Goal: Task Accomplishment & Management: Use online tool/utility

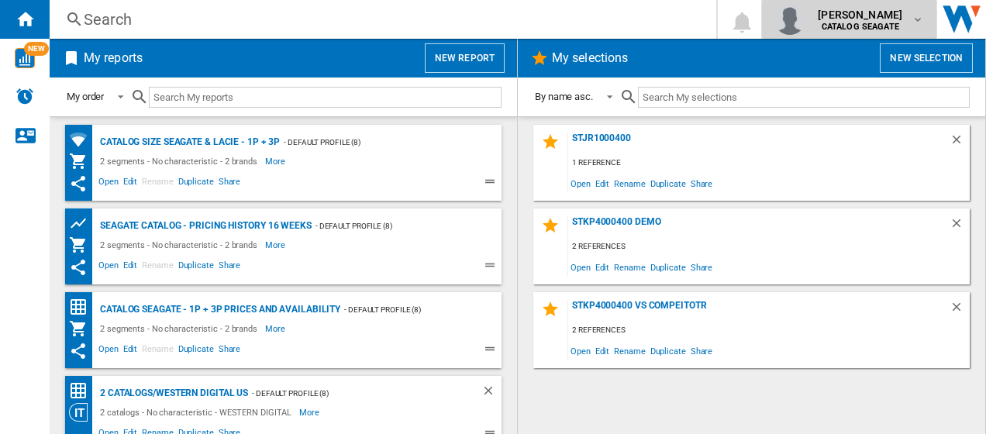
click at [898, 19] on span "kok hua tan" at bounding box center [860, 15] width 85 height 16
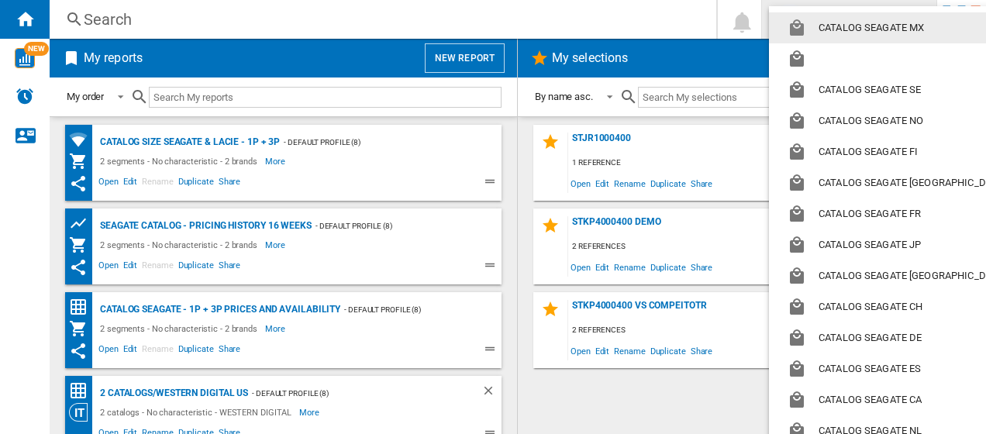
click at [898, 19] on button "CATALOG SEAGATE MX" at bounding box center [899, 27] width 261 height 31
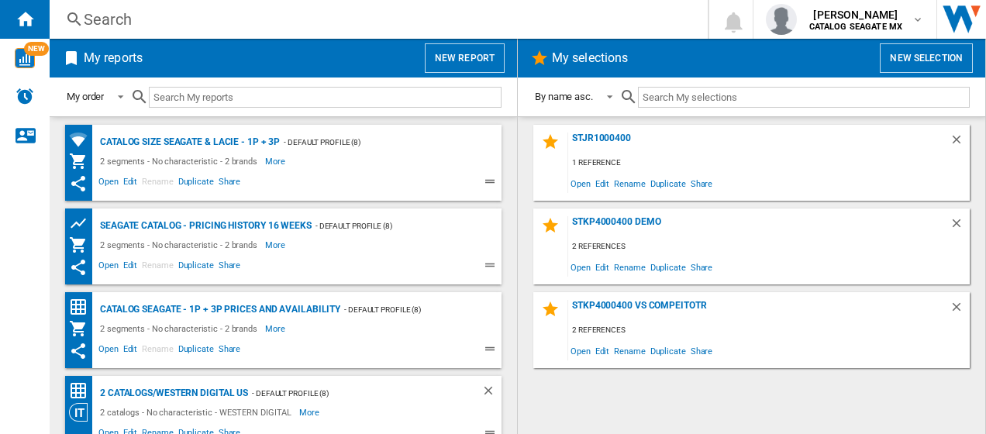
click at [465, 61] on button "New report" at bounding box center [465, 57] width 80 height 29
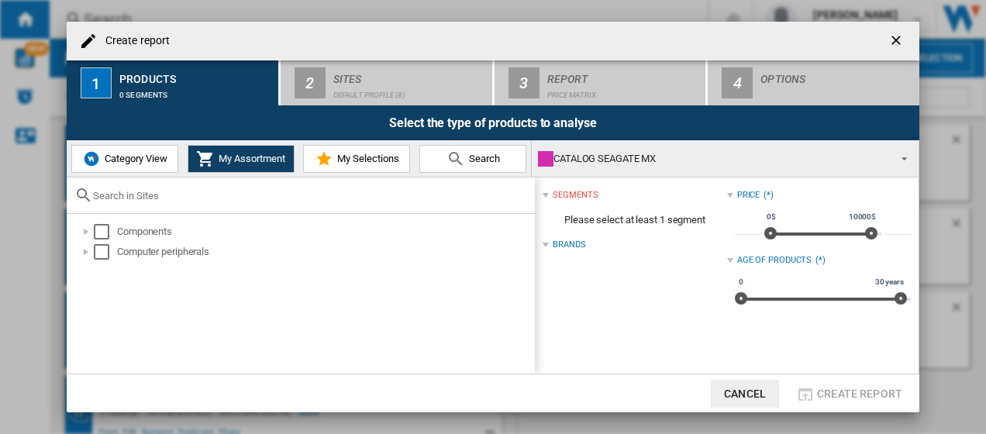
click at [254, 154] on span "My Assortment" at bounding box center [250, 159] width 71 height 12
click at [109, 163] on span "Category View" at bounding box center [134, 159] width 67 height 12
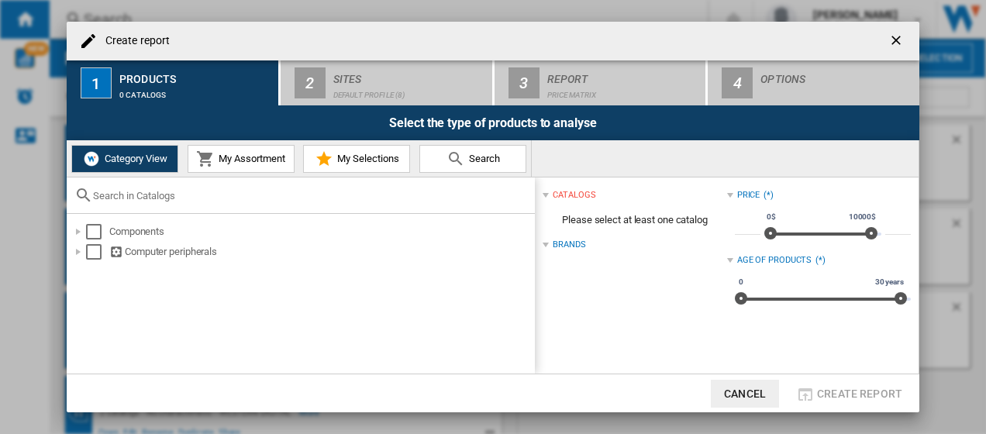
click at [230, 160] on span "My Assortment" at bounding box center [250, 159] width 71 height 12
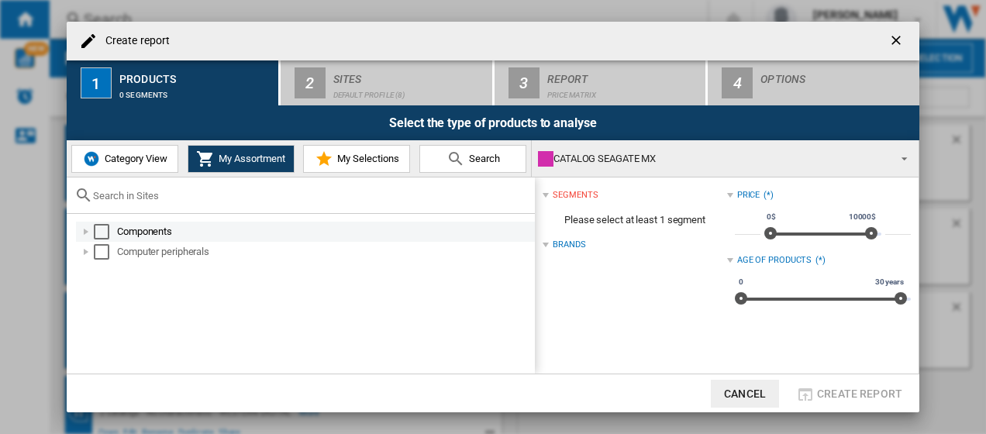
click at [87, 233] on div at bounding box center [86, 232] width 16 height 16
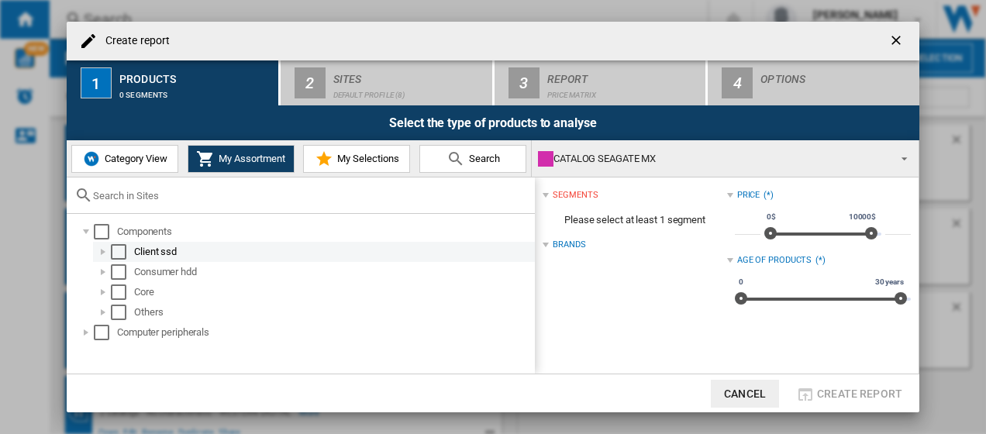
click at [105, 250] on div at bounding box center [103, 252] width 16 height 16
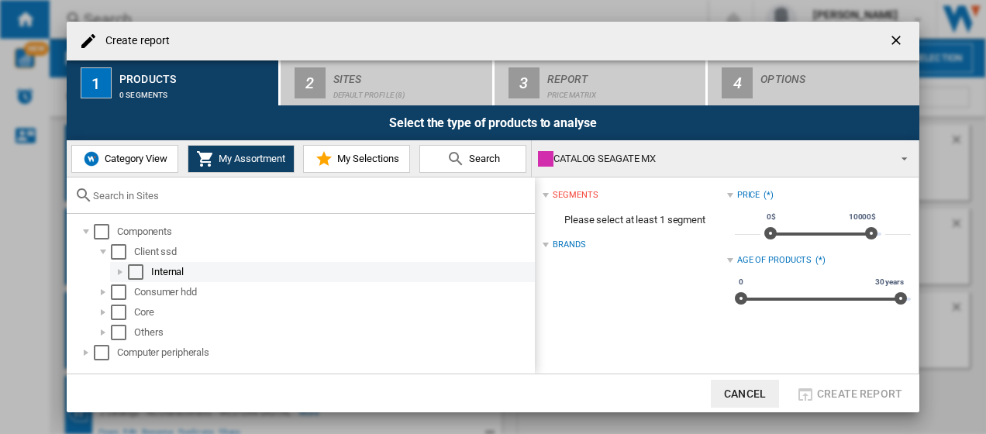
click at [121, 269] on div at bounding box center [120, 272] width 16 height 16
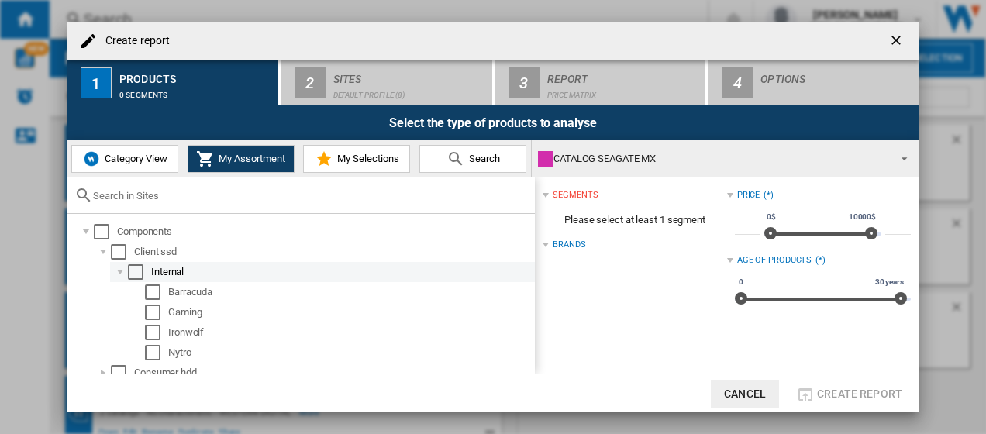
click at [121, 269] on div at bounding box center [120, 272] width 16 height 16
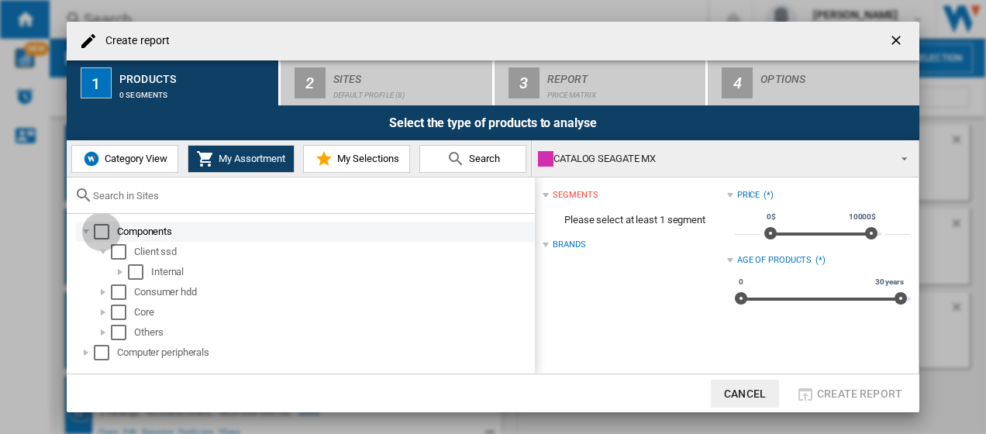
click at [102, 226] on div "Select" at bounding box center [102, 232] width 16 height 16
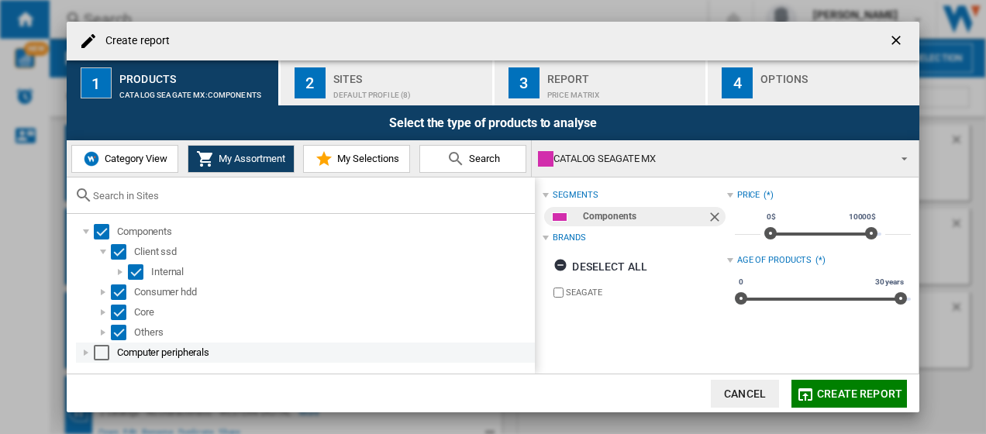
click at [101, 355] on div "Select" at bounding box center [102, 353] width 16 height 16
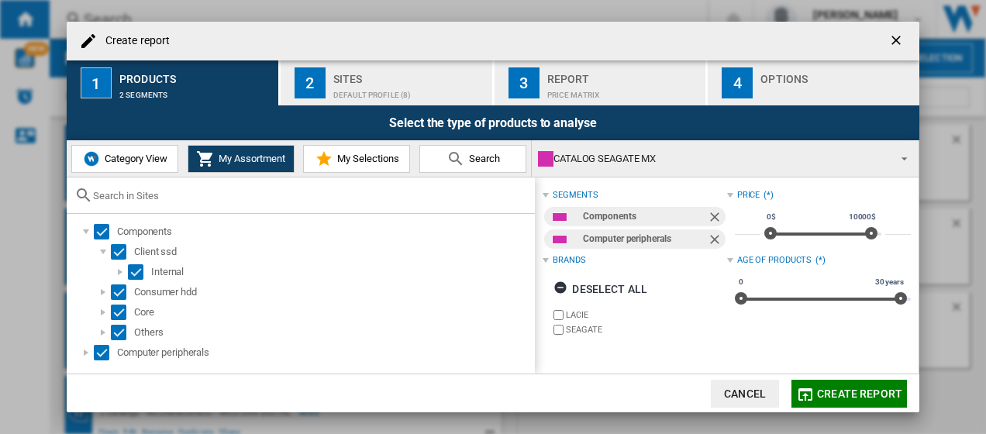
click at [855, 390] on span "Create report" at bounding box center [859, 394] width 85 height 12
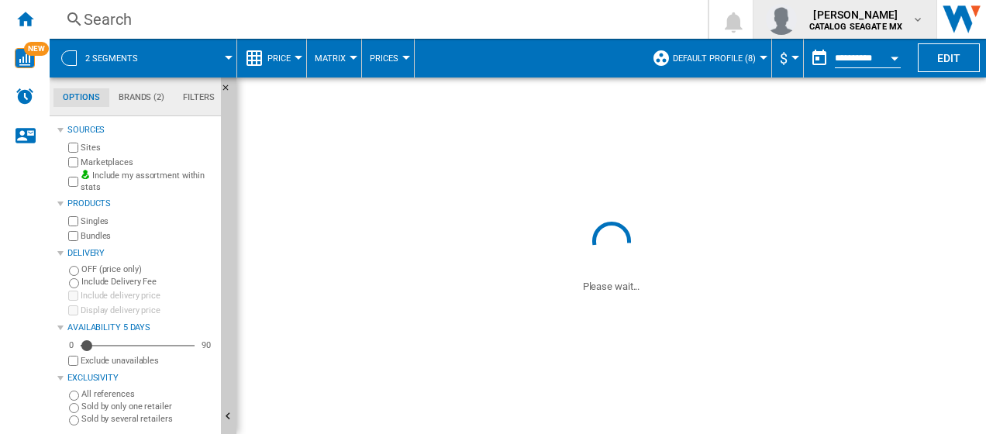
click at [881, 17] on span "kok hua tan" at bounding box center [857, 15] width 94 height 16
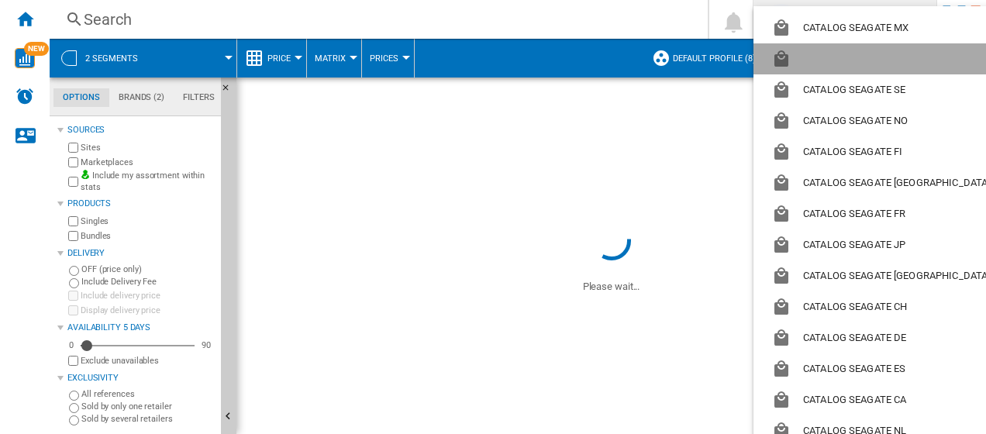
click at [875, 59] on button "button" at bounding box center [884, 58] width 261 height 31
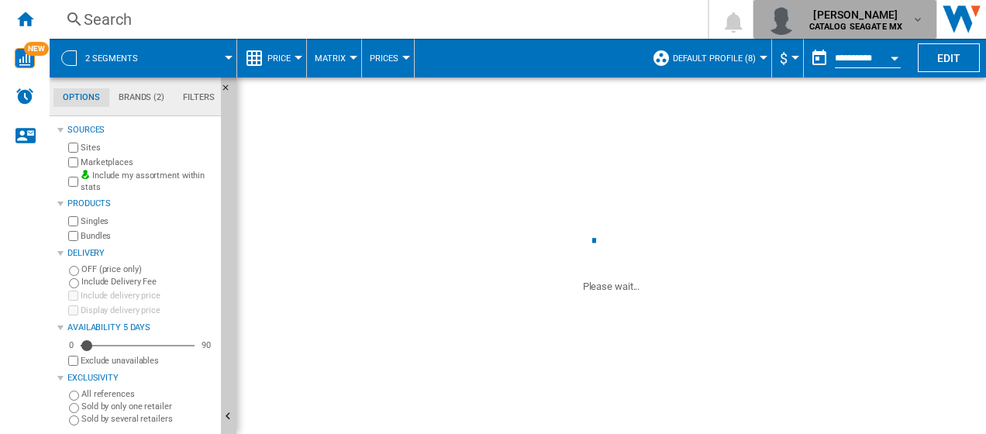
click at [906, 23] on div "kok hua tan CATALOG SEAGATE MX" at bounding box center [857, 19] width 109 height 25
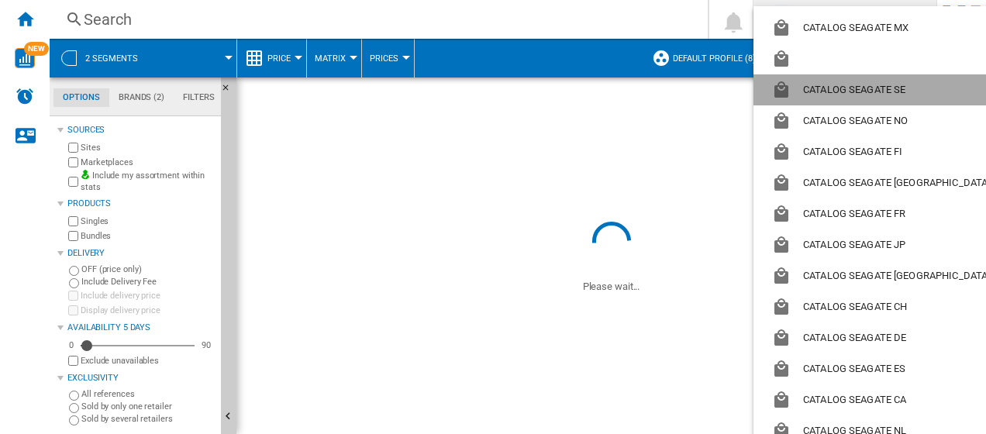
click at [890, 77] on button "CATALOG SEAGATE SE" at bounding box center [884, 89] width 261 height 31
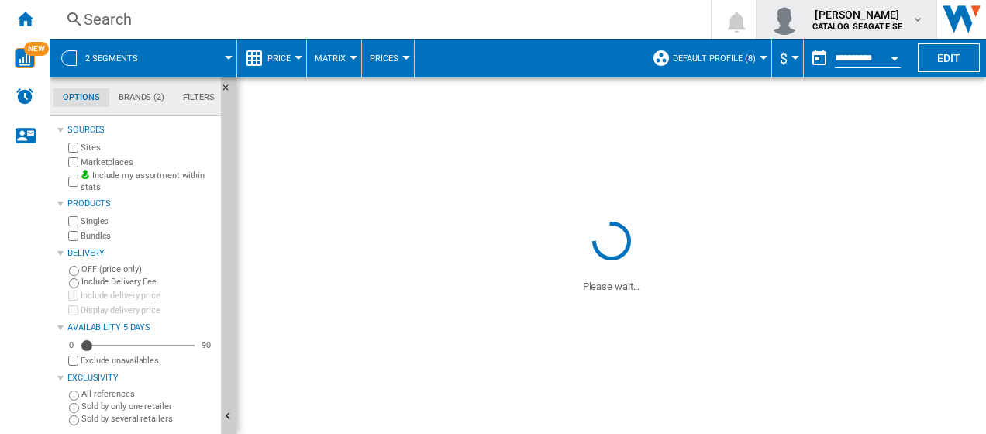
click at [894, 15] on span "kok hua tan" at bounding box center [858, 15] width 91 height 16
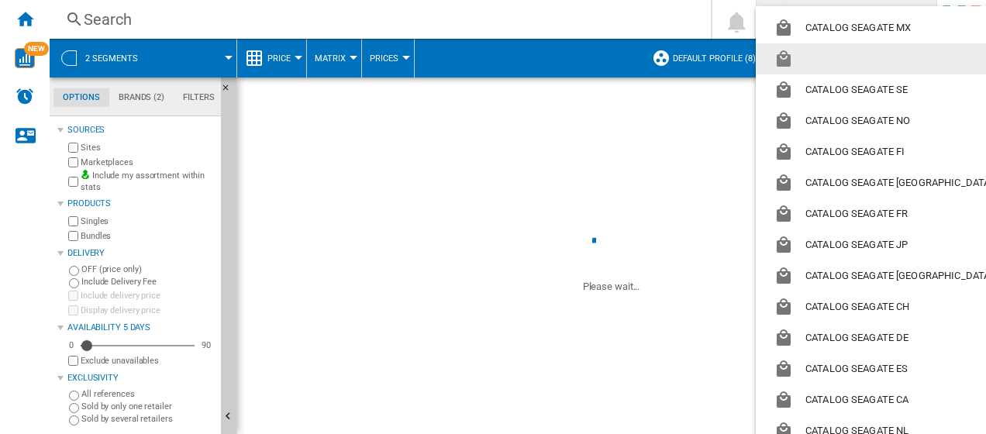
click at [882, 57] on button "button" at bounding box center [886, 58] width 261 height 31
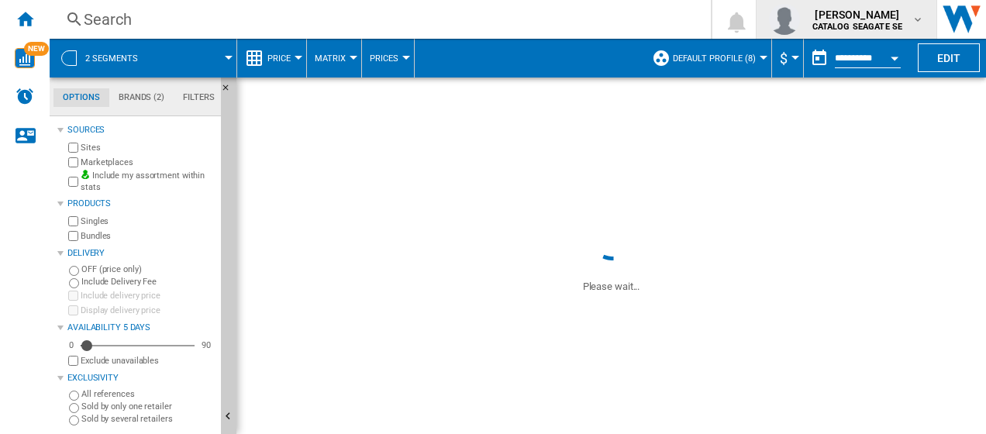
click at [885, 19] on span "kok hua tan" at bounding box center [858, 15] width 91 height 16
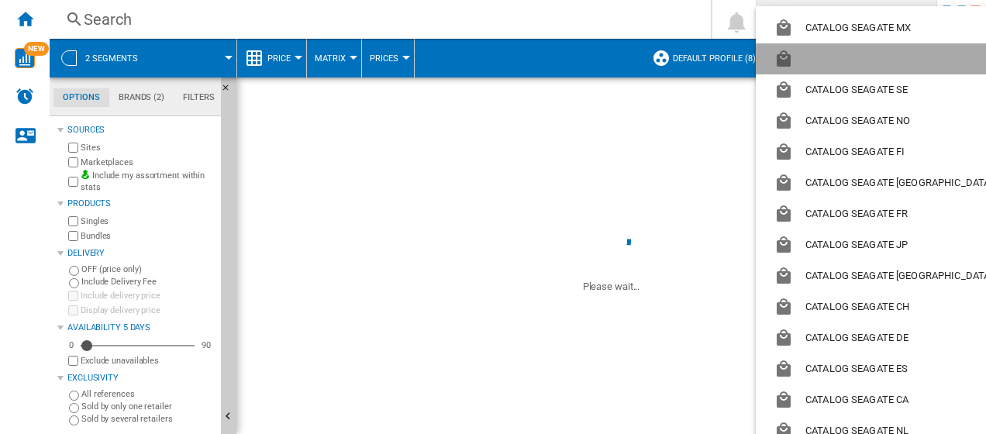
click at [880, 64] on button "button" at bounding box center [886, 58] width 261 height 31
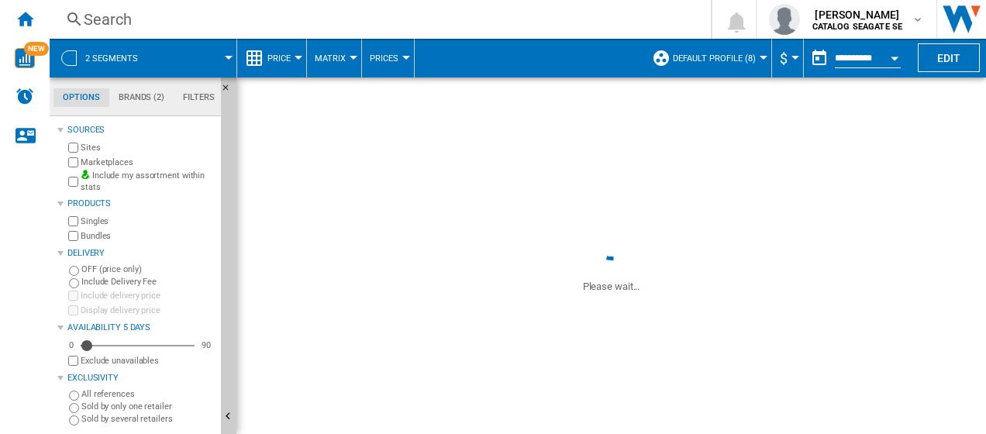
click at [231, 53] on md-menu "2 segments" at bounding box center [144, 58] width 188 height 39
click at [226, 59] on div at bounding box center [229, 58] width 8 height 4
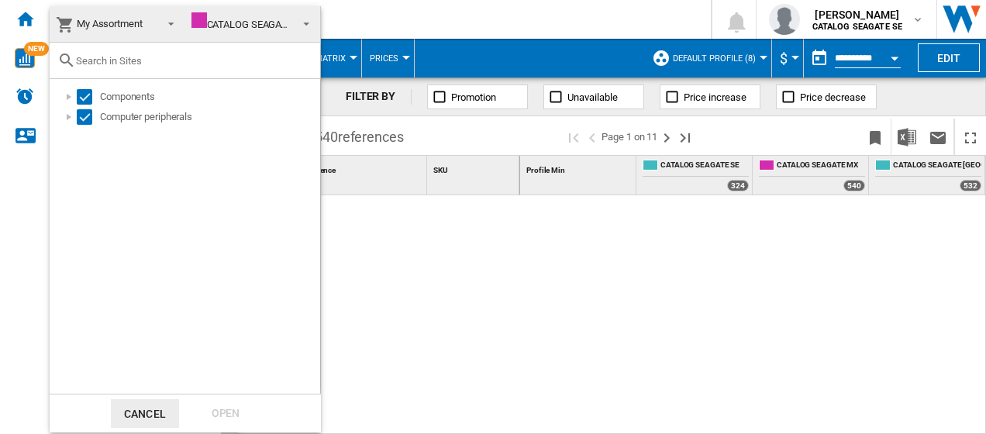
click at [309, 28] on span at bounding box center [303, 23] width 16 height 22
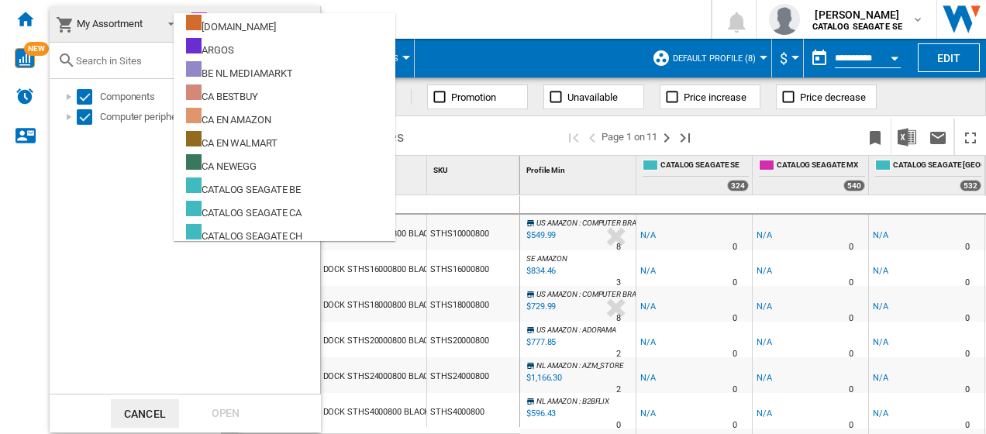
click at [306, 26] on md-content "AMAZON.CO.UK ARGOS BE NL MEDIAMARKT CA BESTBUY CA EN AMAZON CA EN WALMART CA NE…" at bounding box center [285, 127] width 222 height 228
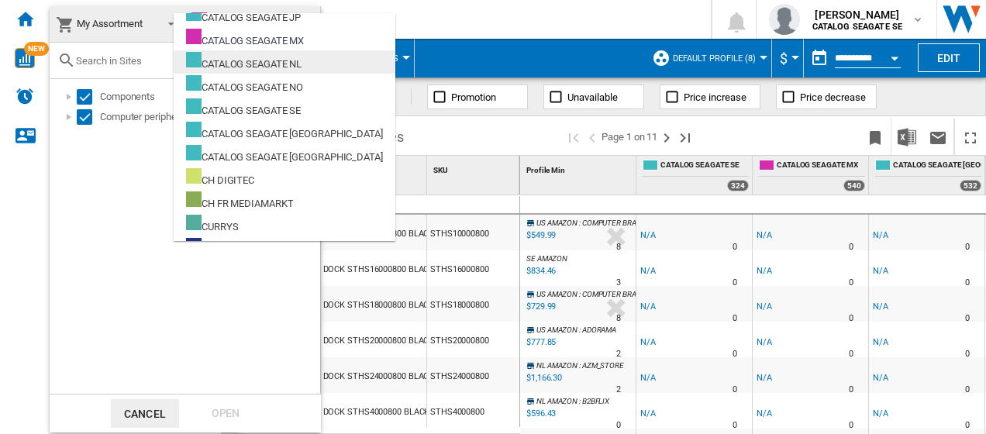
scroll to position [385, 0]
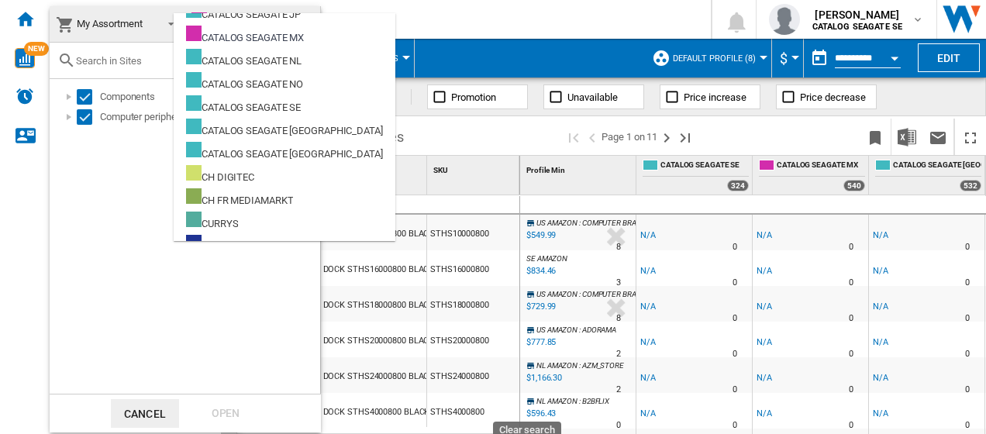
click at [481, 16] on md-backdrop at bounding box center [493, 217] width 986 height 434
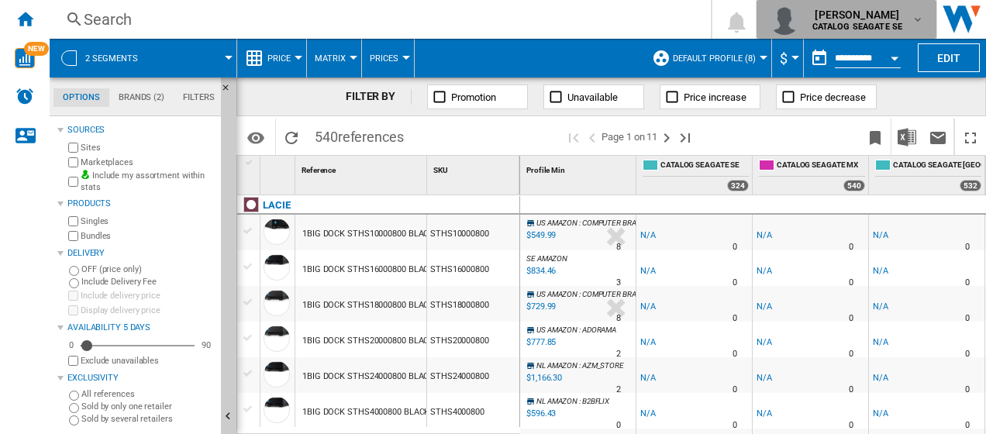
click at [897, 19] on span "kok hua tan" at bounding box center [858, 15] width 91 height 16
